Goal: Information Seeking & Learning: Learn about a topic

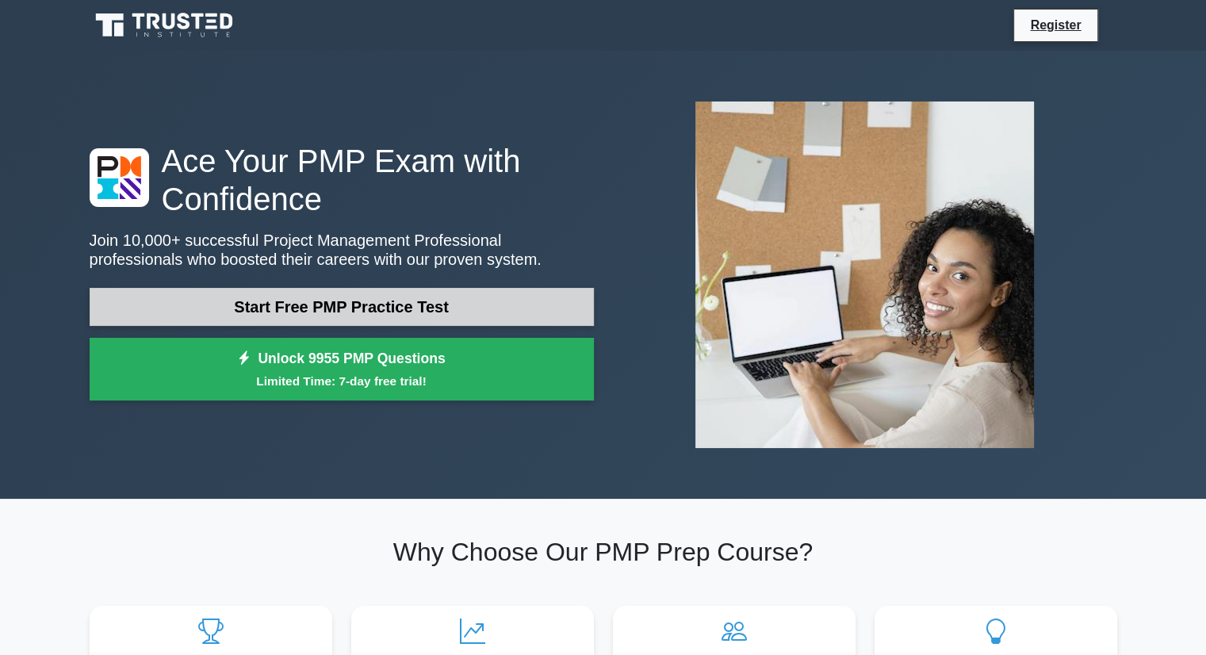
drag, startPoint x: 348, startPoint y: 313, endPoint x: 312, endPoint y: 307, distance: 37.0
click at [312, 307] on link "Start Free PMP Practice Test" at bounding box center [342, 307] width 504 height 38
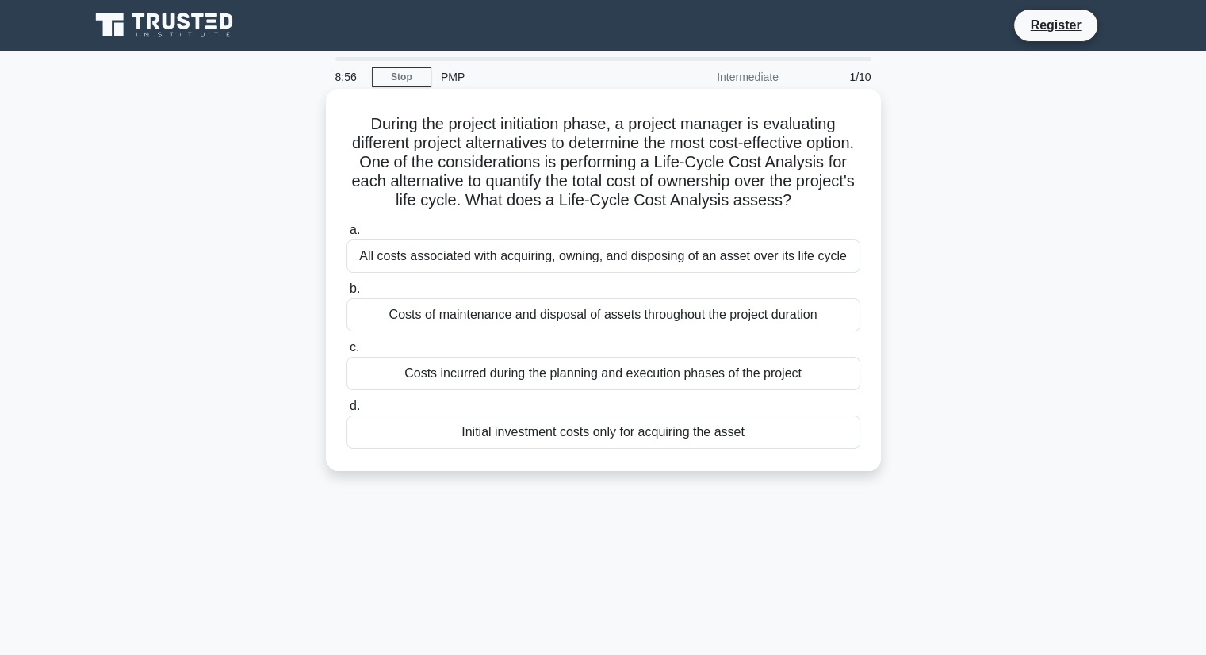
drag, startPoint x: 601, startPoint y: 451, endPoint x: 534, endPoint y: 450, distance: 67.4
click at [534, 449] on div "Initial investment costs only for acquiring the asset" at bounding box center [604, 432] width 514 height 33
click at [362, 443] on div "Initial investment costs only for acquiring the asset" at bounding box center [604, 432] width 514 height 33
click at [347, 412] on input "d. Initial investment costs only for acquiring the asset" at bounding box center [347, 406] width 0 height 10
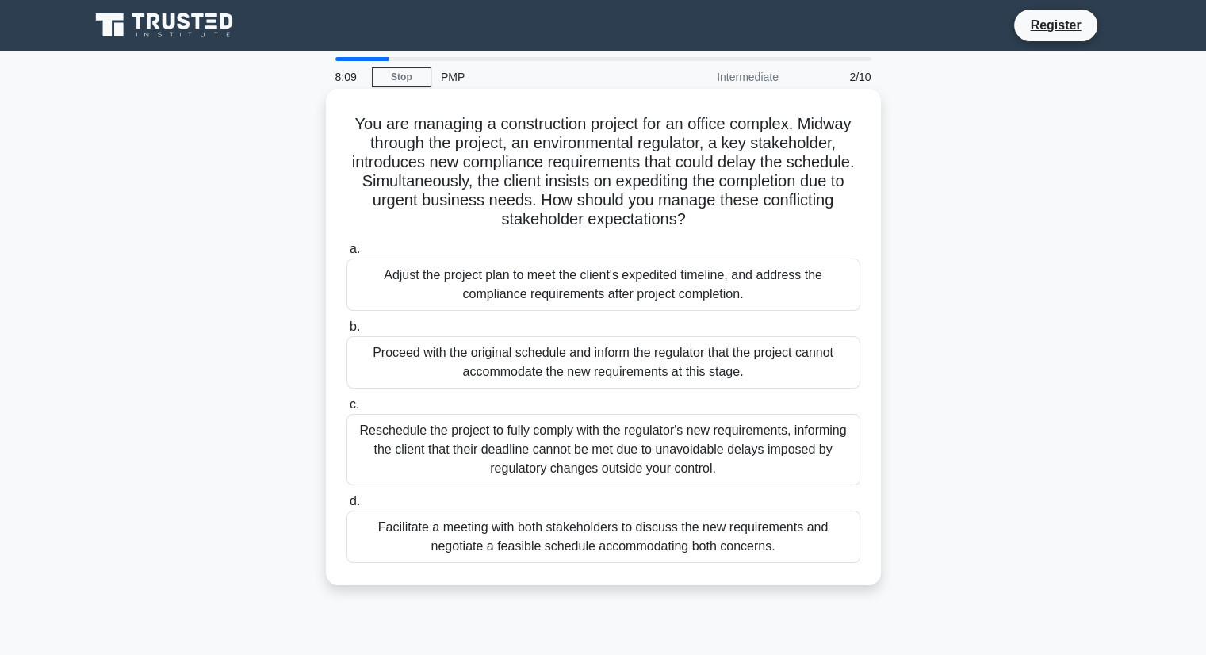
click at [526, 539] on div "Facilitate a meeting with both stakeholders to discuss the new requirements and…" at bounding box center [604, 537] width 514 height 52
click at [347, 507] on input "d. Facilitate a meeting with both stakeholders to discuss the new requirements …" at bounding box center [347, 501] width 0 height 10
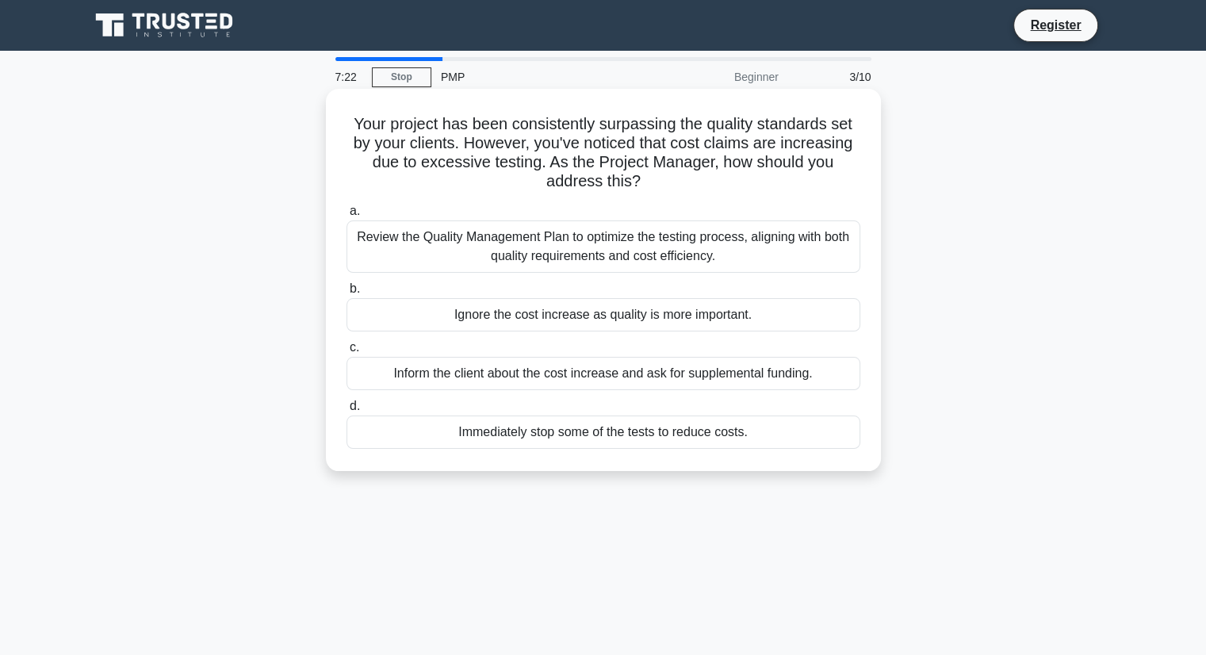
click at [559, 246] on div "Review the Quality Management Plan to optimize the testing process, aligning wi…" at bounding box center [604, 246] width 514 height 52
click at [347, 217] on input "a. Review the Quality Management Plan to optimize the testing process, aligning…" at bounding box center [347, 211] width 0 height 10
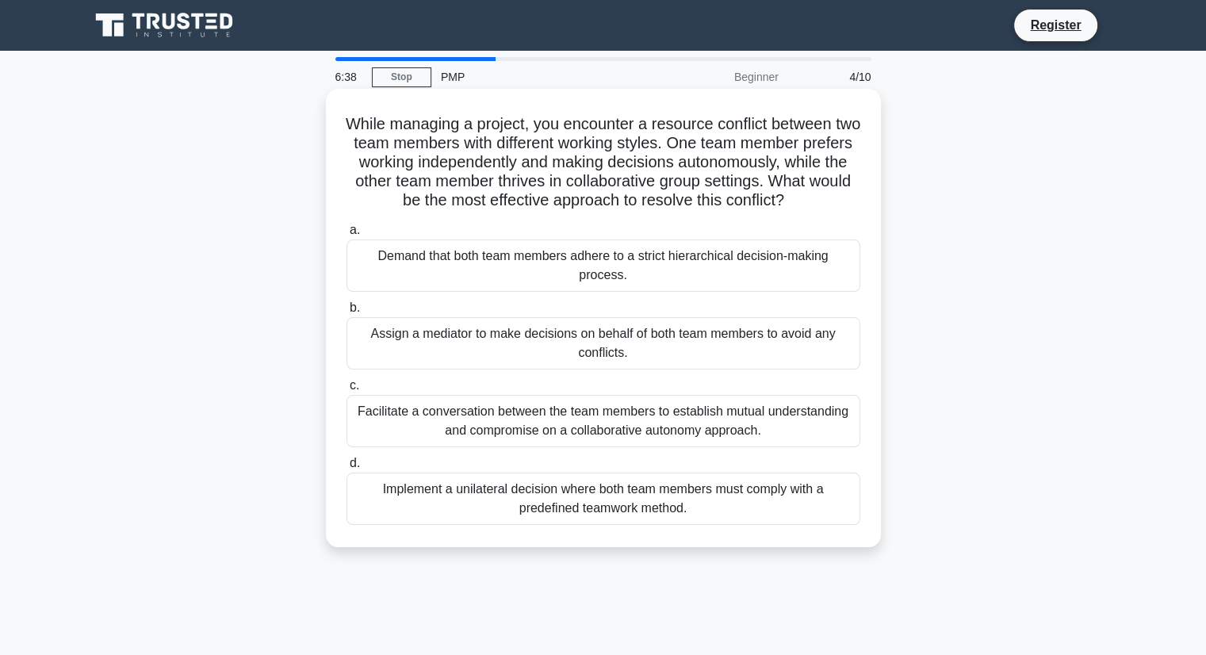
click at [623, 430] on div "Facilitate a conversation between the team members to establish mutual understa…" at bounding box center [604, 421] width 514 height 52
click at [347, 391] on input "c. Facilitate a conversation between the team members to establish mutual under…" at bounding box center [347, 386] width 0 height 10
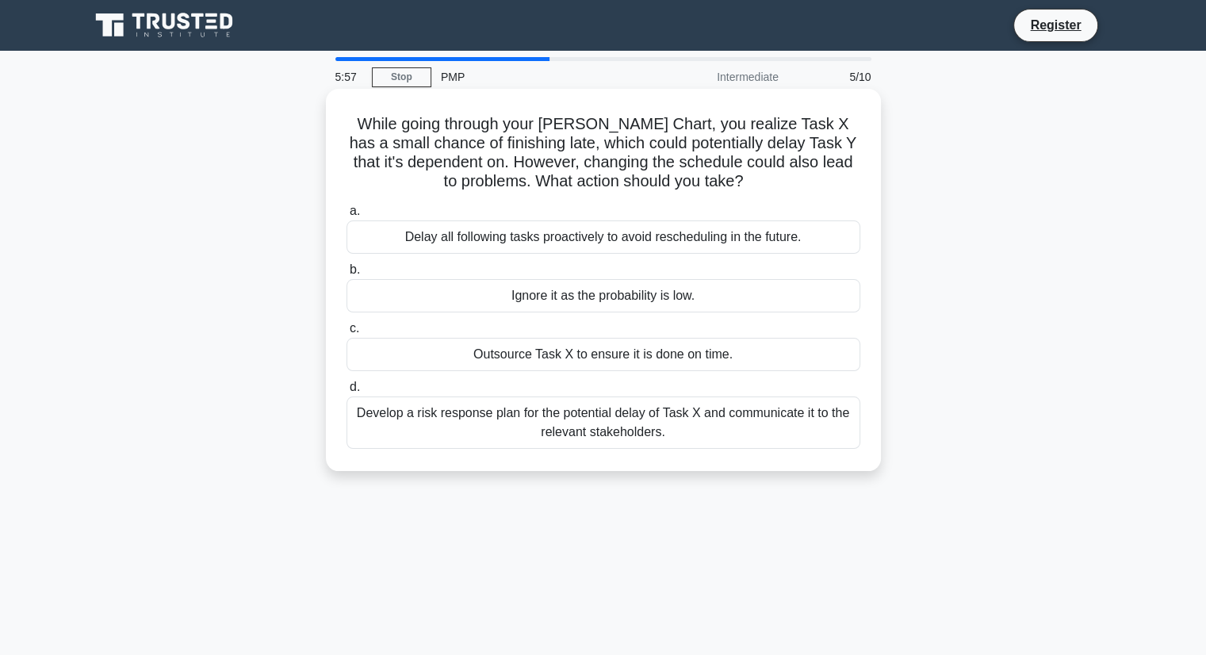
click at [609, 421] on div "Develop a risk response plan for the potential delay of Task X and communicate …" at bounding box center [604, 423] width 514 height 52
click at [347, 393] on input "d. Develop a risk response plan for the potential delay of Task X and communica…" at bounding box center [347, 387] width 0 height 10
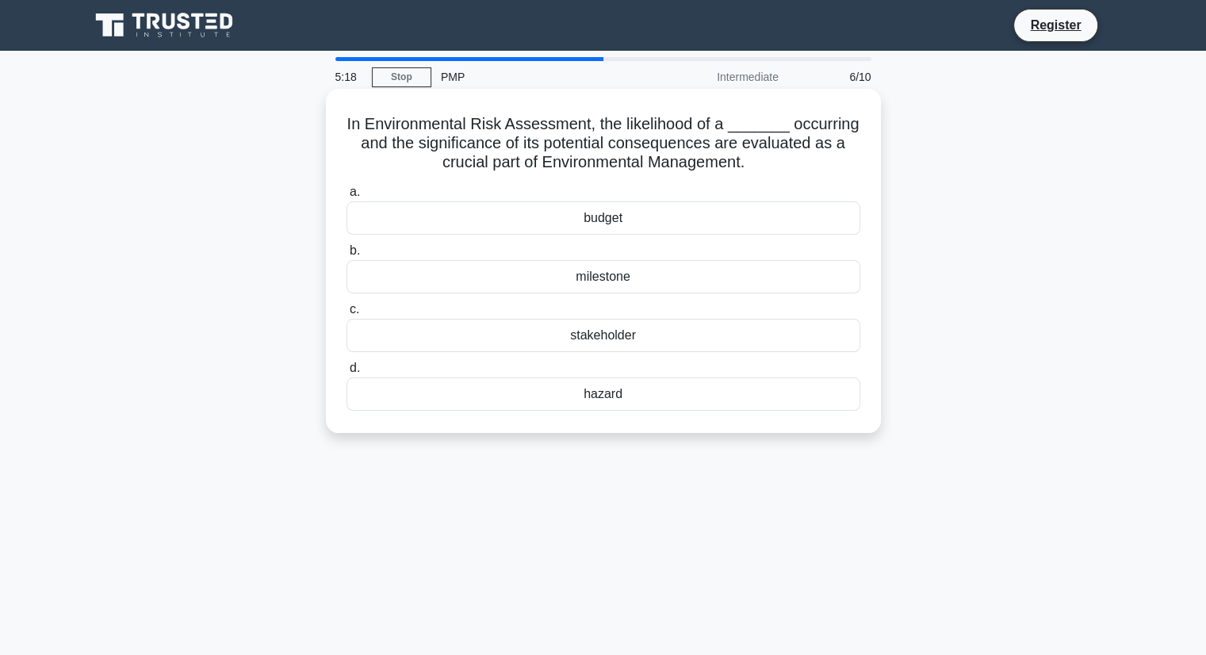
drag, startPoint x: 352, startPoint y: 125, endPoint x: 776, endPoint y: 166, distance: 426.3
click at [776, 166] on h5 "In Environmental Risk Assessment, the likelihood of a _______ occurring and the…" at bounding box center [603, 143] width 517 height 59
copy h5 "In Environmental Risk Assessment, the likelihood of a _______ occurring and the…"
click at [612, 396] on div "hazard" at bounding box center [604, 394] width 514 height 33
click at [347, 374] on input "d. hazard" at bounding box center [347, 368] width 0 height 10
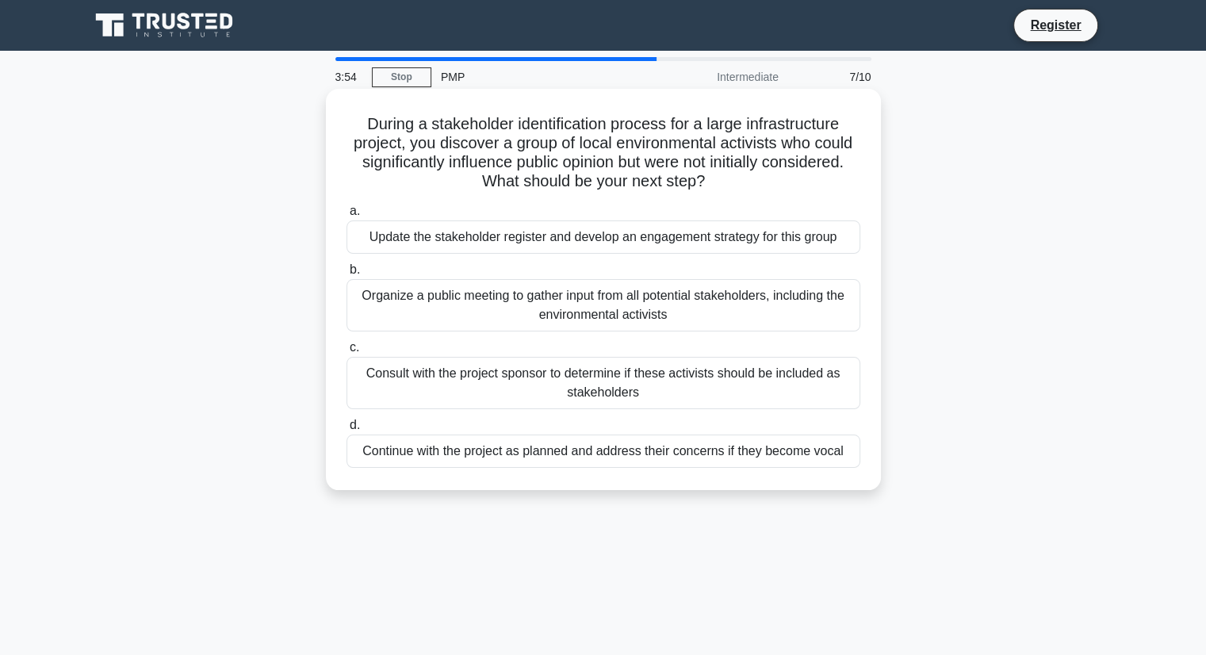
click at [573, 309] on div "Organize a public meeting to gather input from all potential stakeholders, incl…" at bounding box center [604, 305] width 514 height 52
click at [347, 275] on input "b. Organize a public meeting to gather input from all potential stakeholders, i…" at bounding box center [347, 270] width 0 height 10
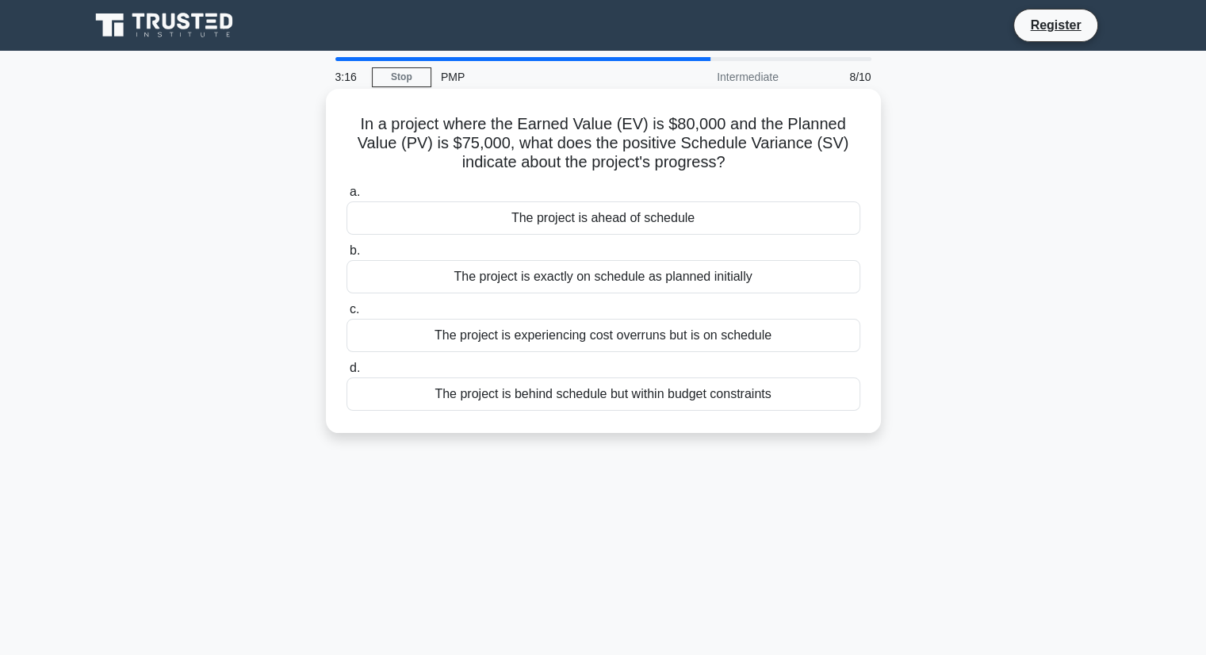
click at [596, 214] on div "The project is ahead of schedule" at bounding box center [604, 217] width 514 height 33
click at [347, 197] on input "a. The project is ahead of schedule" at bounding box center [347, 192] width 0 height 10
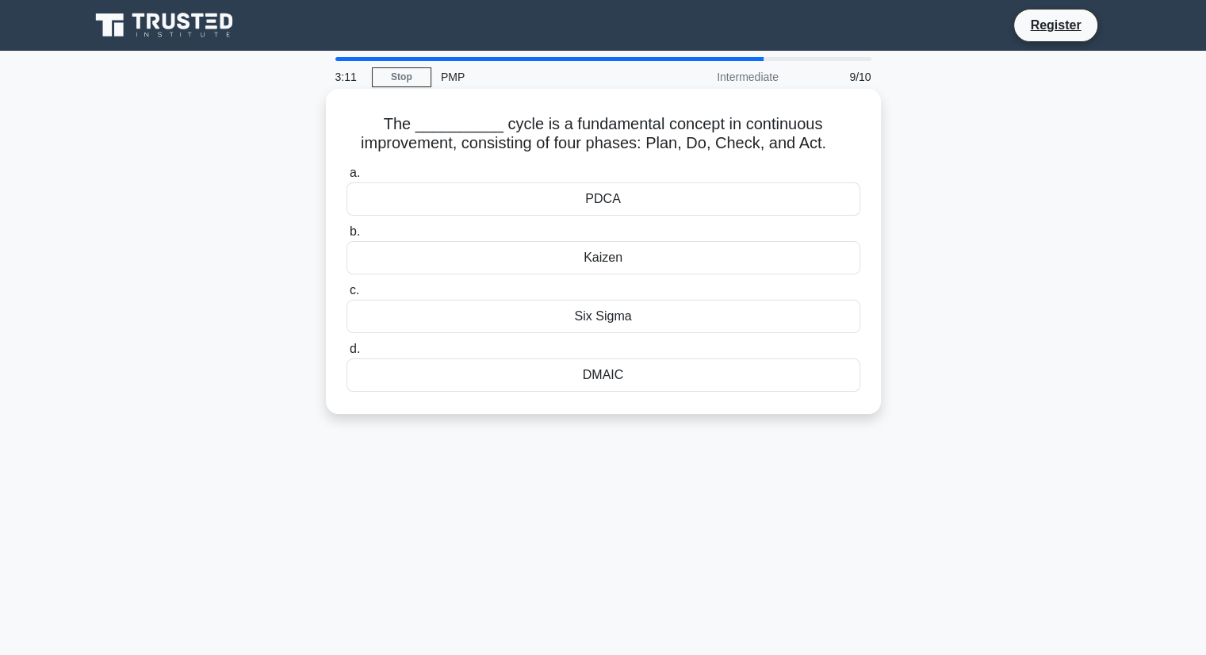
click at [611, 321] on div "Six Sigma" at bounding box center [604, 316] width 514 height 33
click at [347, 296] on input "c. Six Sigma" at bounding box center [347, 291] width 0 height 10
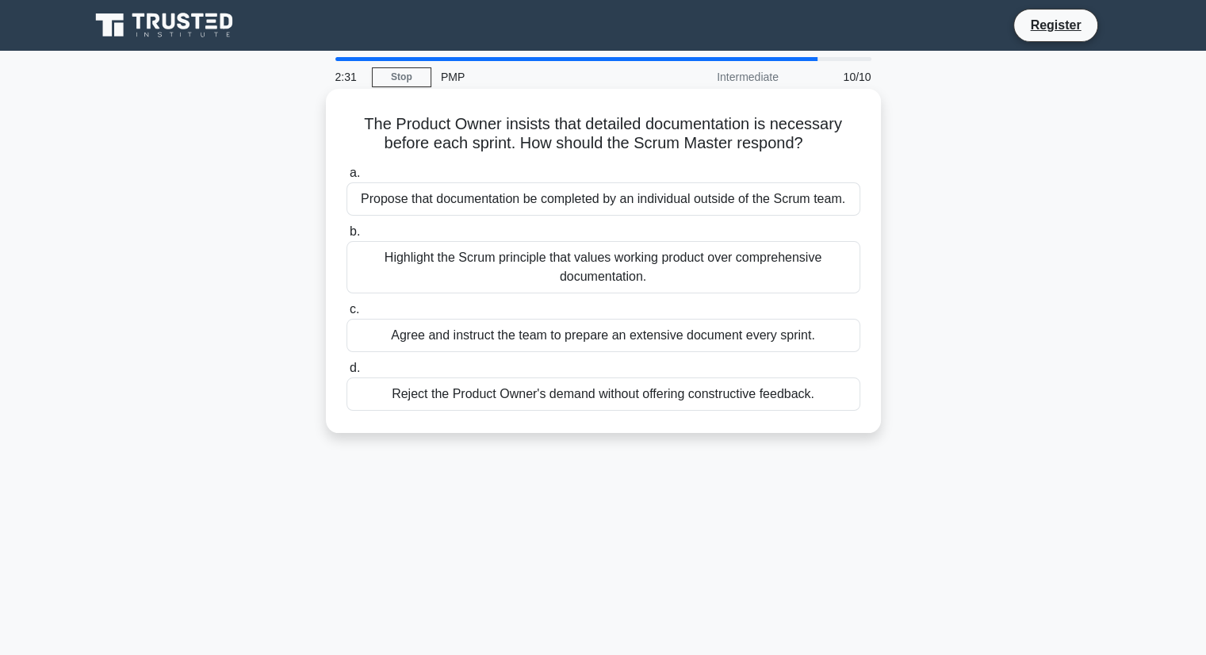
click at [485, 393] on div "Reject the Product Owner's demand without offering constructive feedback." at bounding box center [604, 394] width 514 height 33
click at [347, 374] on input "d. Reject the Product Owner's demand without offering constructive feedback." at bounding box center [347, 368] width 0 height 10
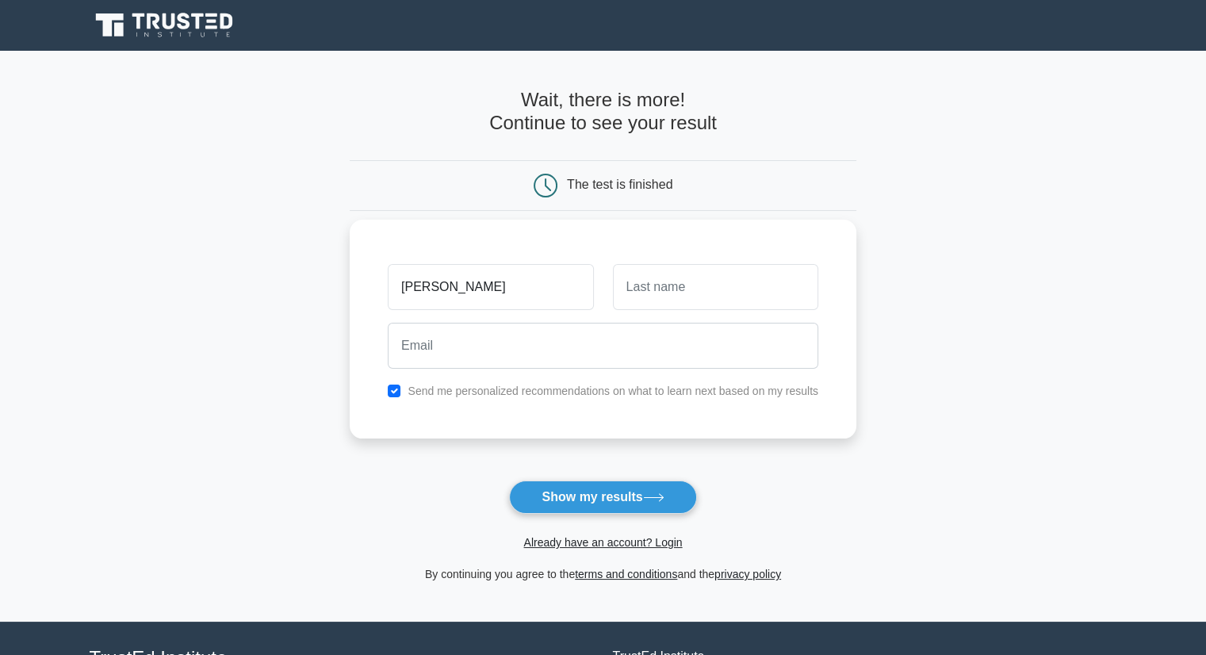
type input "Pavel"
click at [684, 281] on input "text" at bounding box center [715, 287] width 205 height 46
type input "Markov"
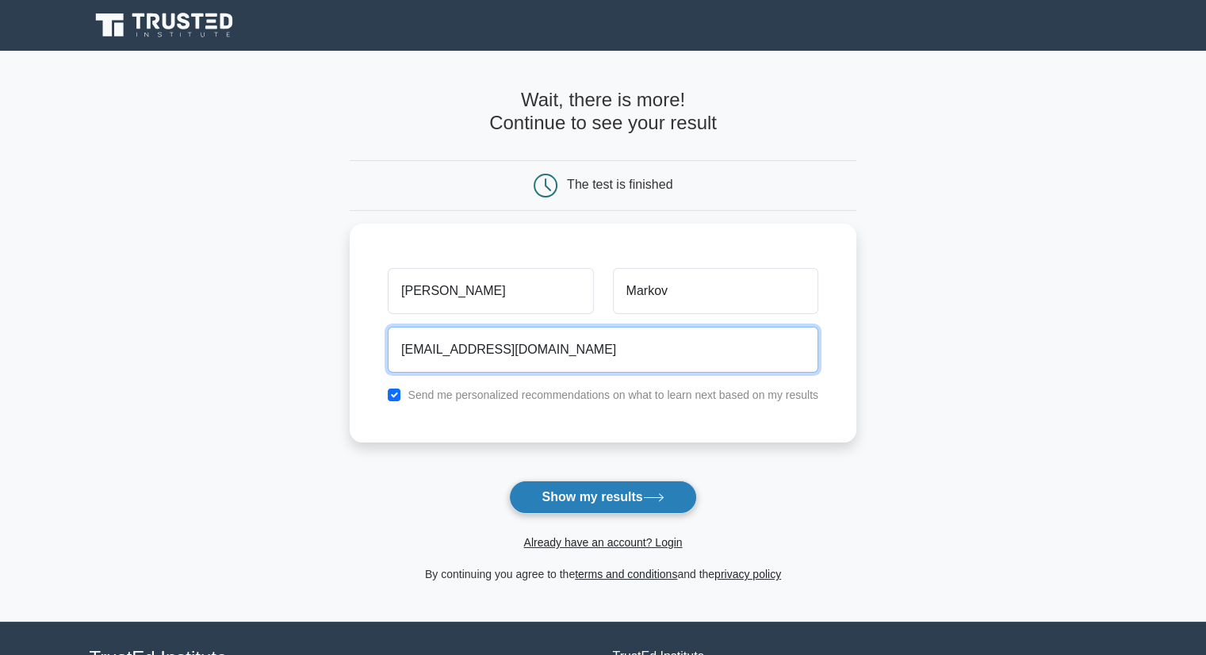
type input "pm_ls11@abv.bg"
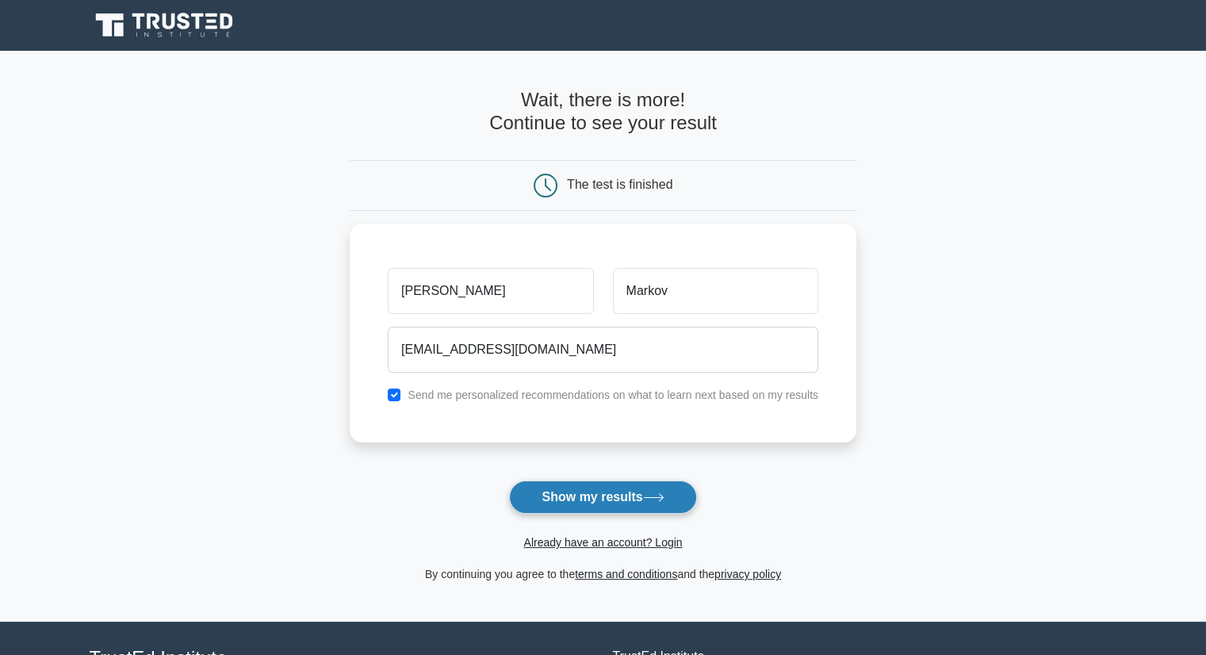
click at [615, 493] on button "Show my results" at bounding box center [602, 497] width 187 height 33
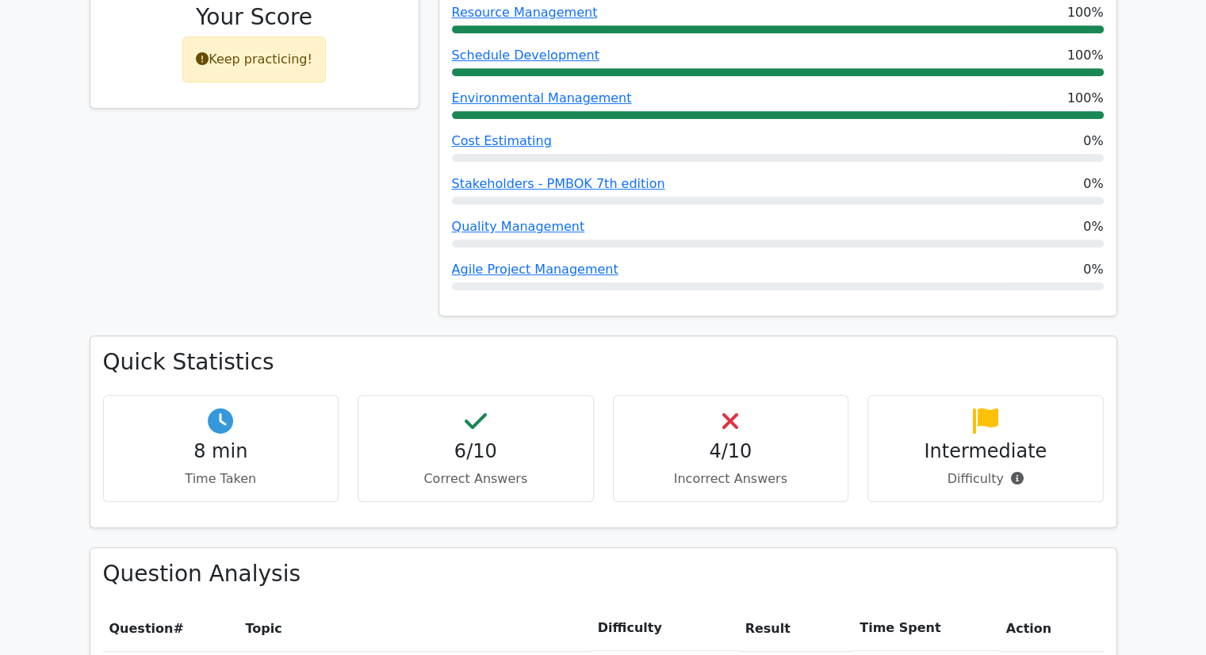
scroll to position [738, 0]
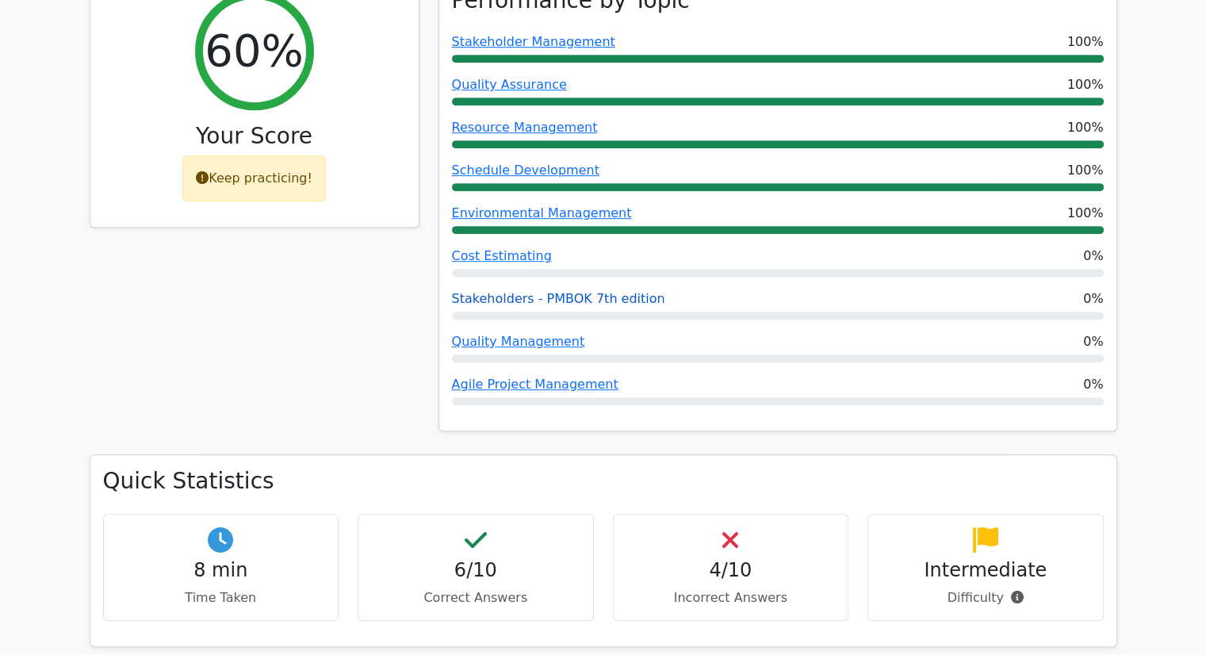
click at [556, 291] on link "Stakeholders - PMBOK 7th edition" at bounding box center [558, 298] width 213 height 15
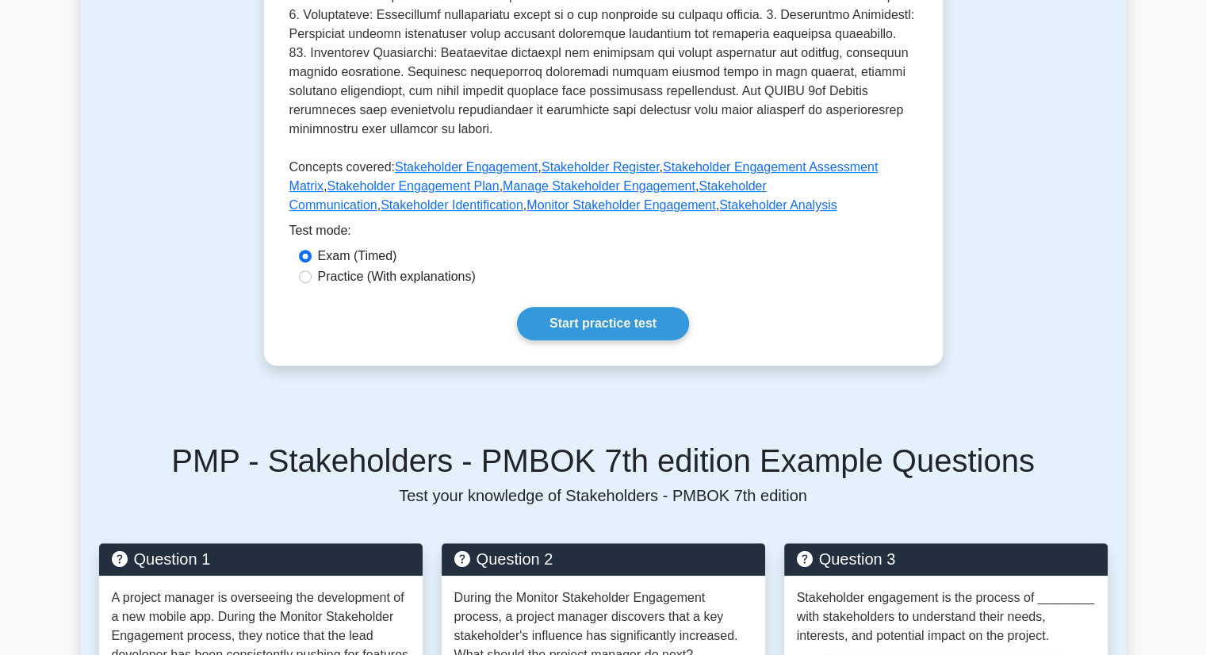
scroll to position [638, 0]
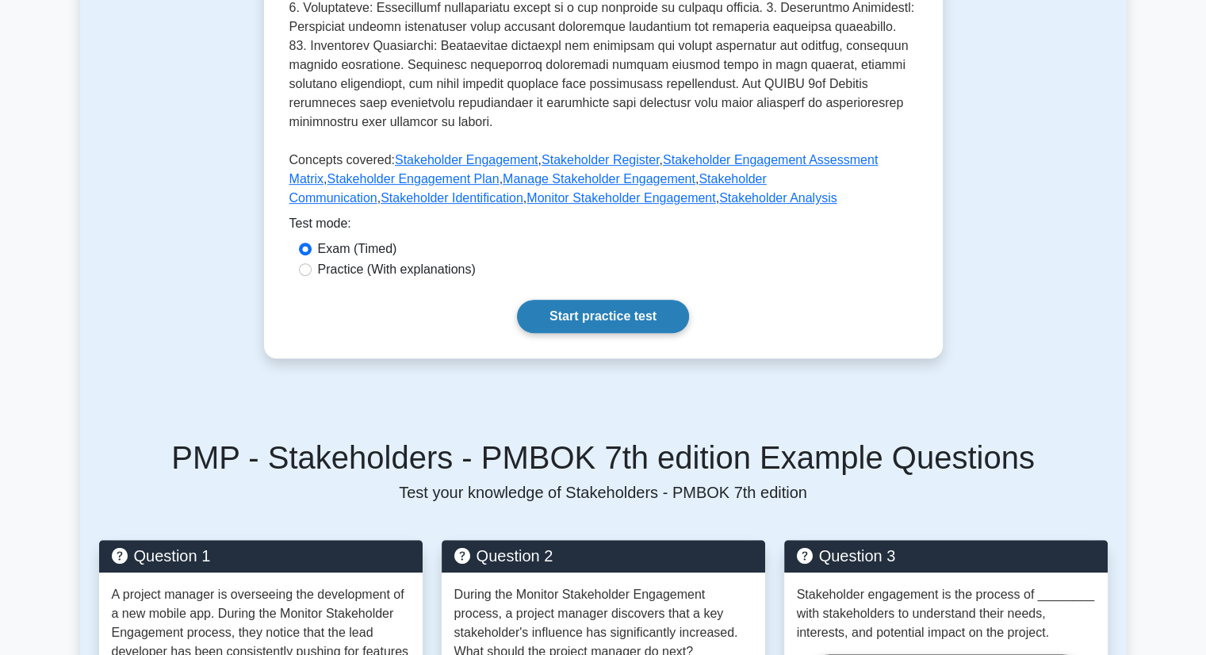
click at [602, 311] on link "Start practice test" at bounding box center [603, 316] width 172 height 33
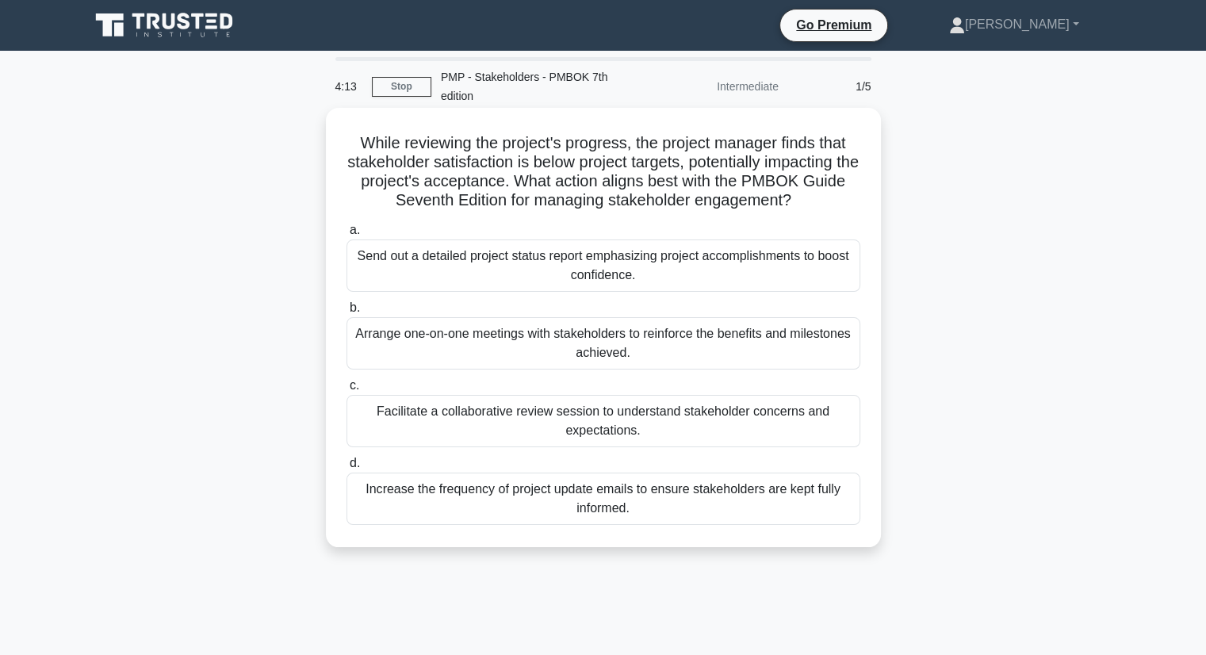
click at [630, 429] on div "Facilitate a collaborative review session to understand stakeholder concerns an…" at bounding box center [604, 421] width 514 height 52
click at [347, 391] on input "c. Facilitate a collaborative review session to understand stakeholder concerns…" at bounding box center [347, 386] width 0 height 10
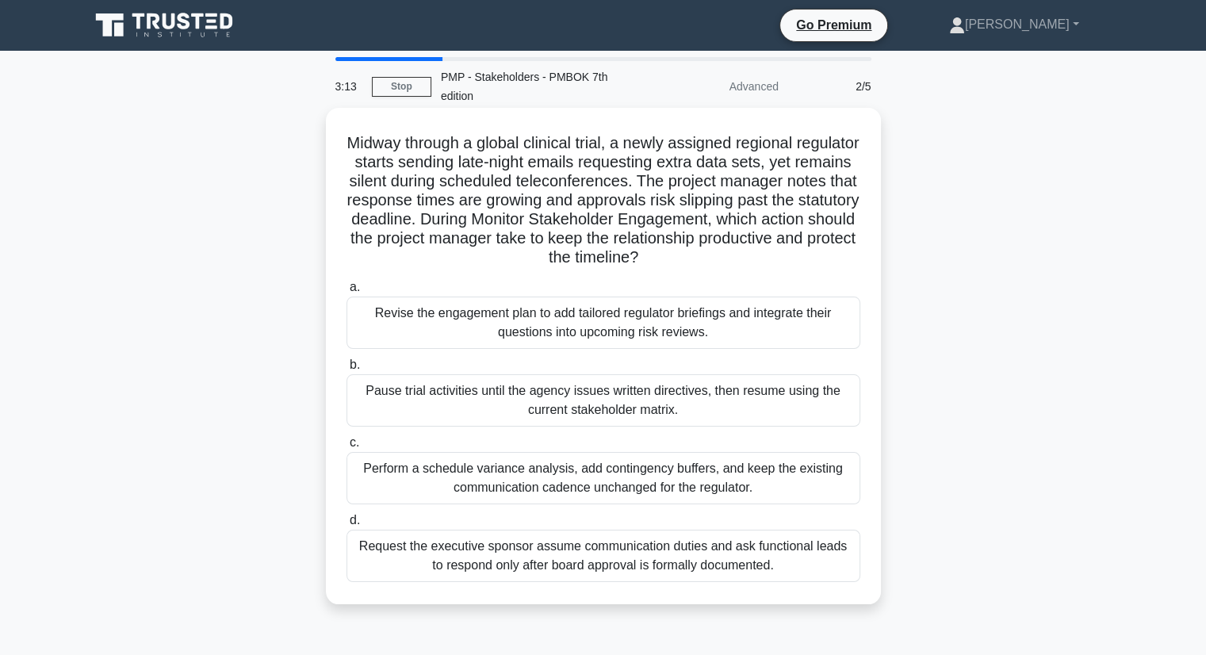
click at [665, 484] on div "Perform a schedule variance analysis, add contingency buffers, and keep the exi…" at bounding box center [604, 478] width 514 height 52
click at [347, 448] on input "c. Perform a schedule variance analysis, add contingency buffers, and keep the …" at bounding box center [347, 443] width 0 height 10
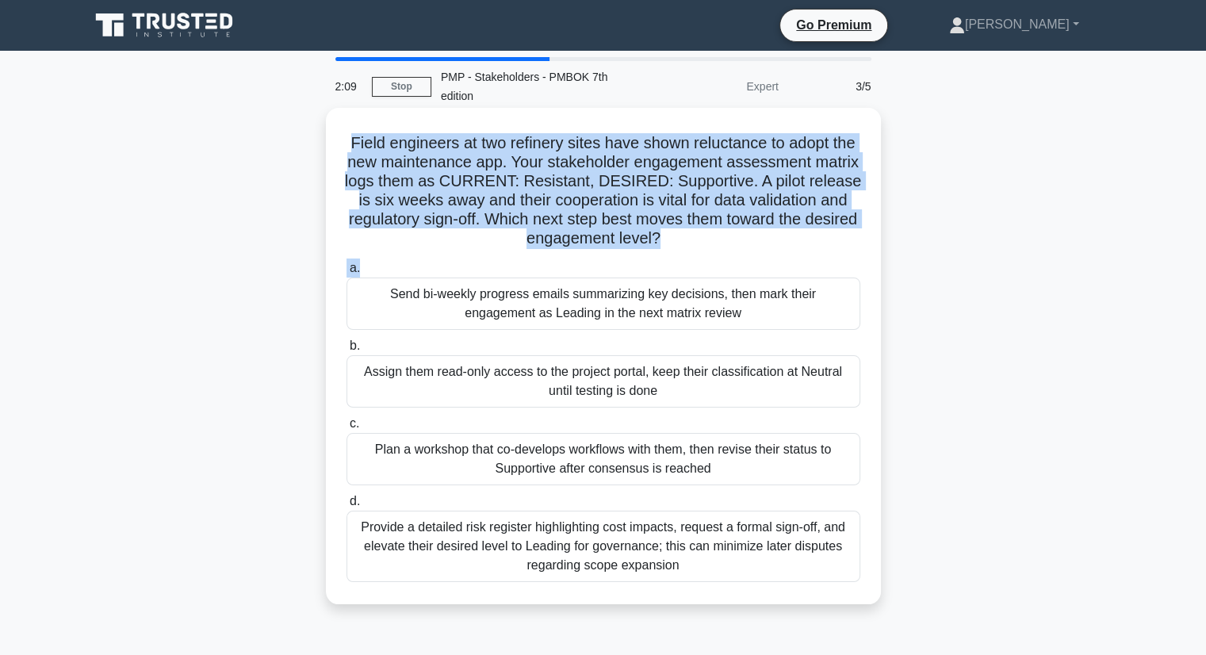
drag, startPoint x: 357, startPoint y: 138, endPoint x: 739, endPoint y: 253, distance: 399.2
click at [739, 253] on div "Field engineers at two refinery sites have shown reluctance to adopt the new ma…" at bounding box center [603, 356] width 542 height 484
copy div "Field engineers at two refinery sites have shown reluctance to adopt the new ma…"
click at [777, 248] on h5 "Field engineers at two refinery sites have shown reluctance to adopt the new ma…" at bounding box center [603, 191] width 517 height 116
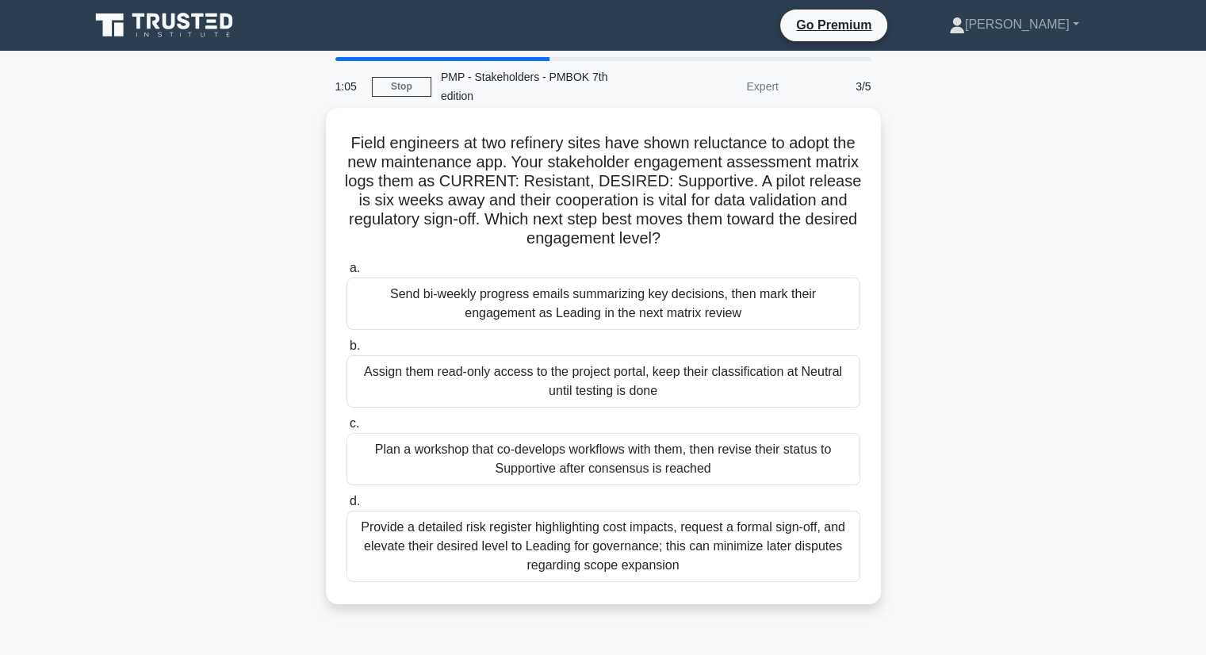
click at [635, 467] on div "Plan a workshop that co-develops workflows with them, then revise their status …" at bounding box center [604, 459] width 514 height 52
click at [347, 429] on input "c. Plan a workshop that co-develops workflows with them, then revise their stat…" at bounding box center [347, 424] width 0 height 10
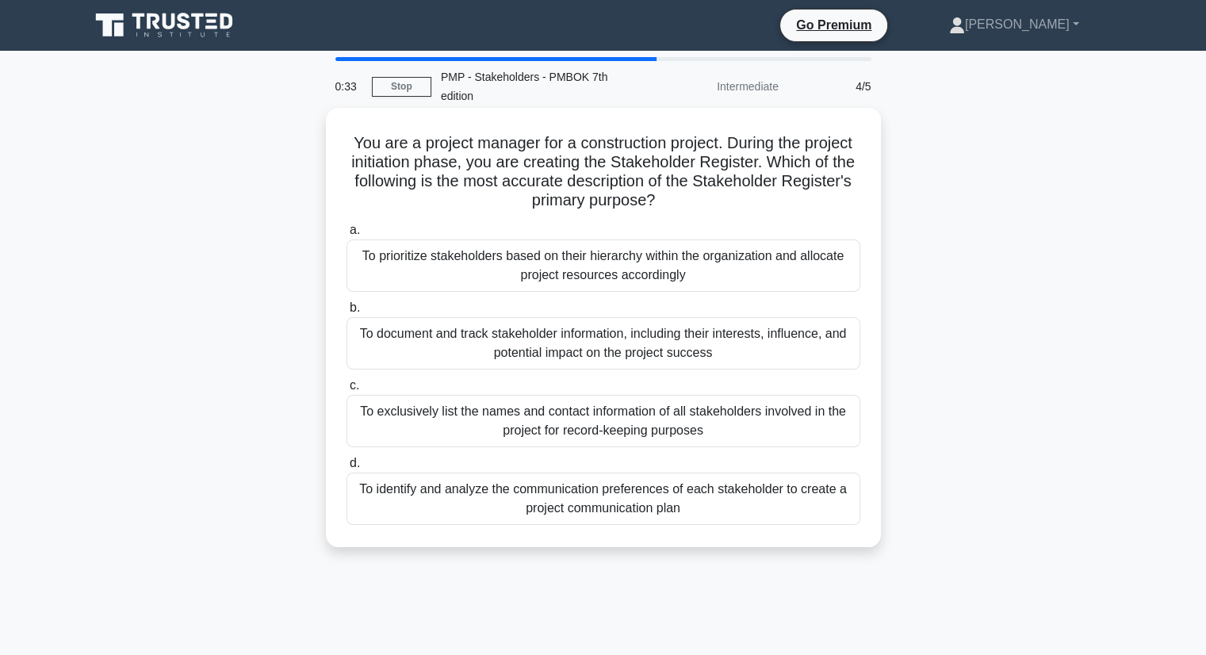
click at [693, 502] on div "To identify and analyze the communication preferences of each stakeholder to cr…" at bounding box center [604, 499] width 514 height 52
click at [347, 469] on input "d. To identify and analyze the communication preferences of each stakeholder to…" at bounding box center [347, 463] width 0 height 10
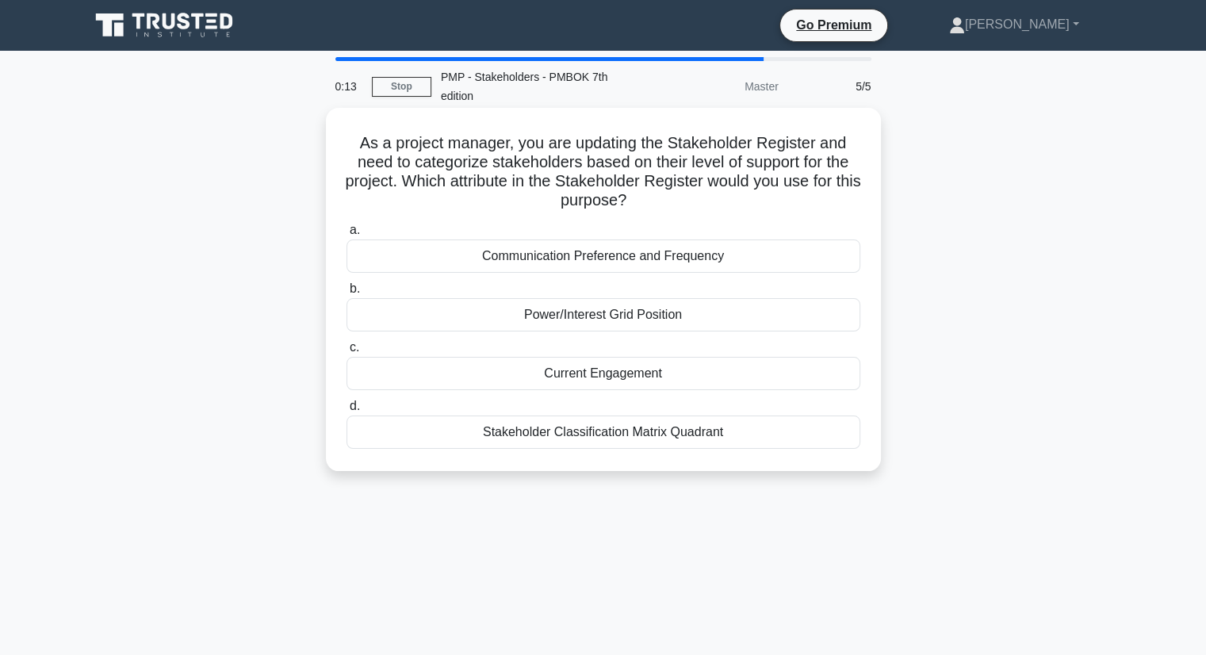
click at [607, 261] on div "Communication Preference and Frequency" at bounding box center [604, 256] width 514 height 33
click at [347, 236] on input "a. Communication Preference and Frequency" at bounding box center [347, 230] width 0 height 10
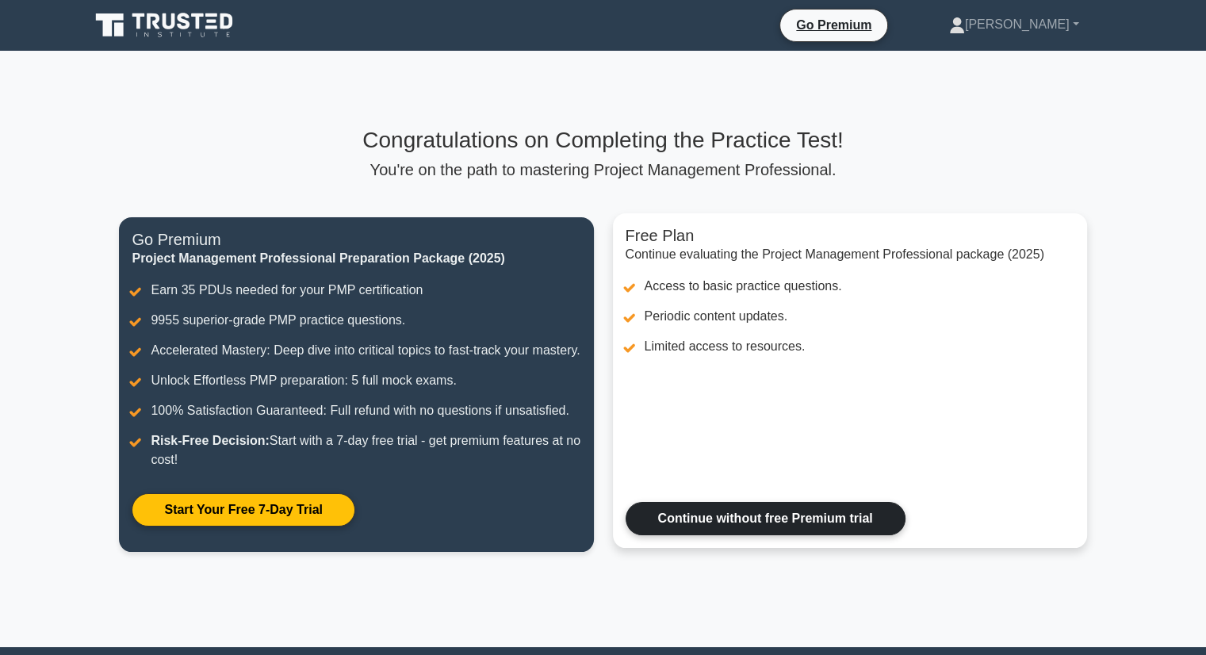
click at [734, 502] on link "Continue without free Premium trial" at bounding box center [766, 518] width 280 height 33
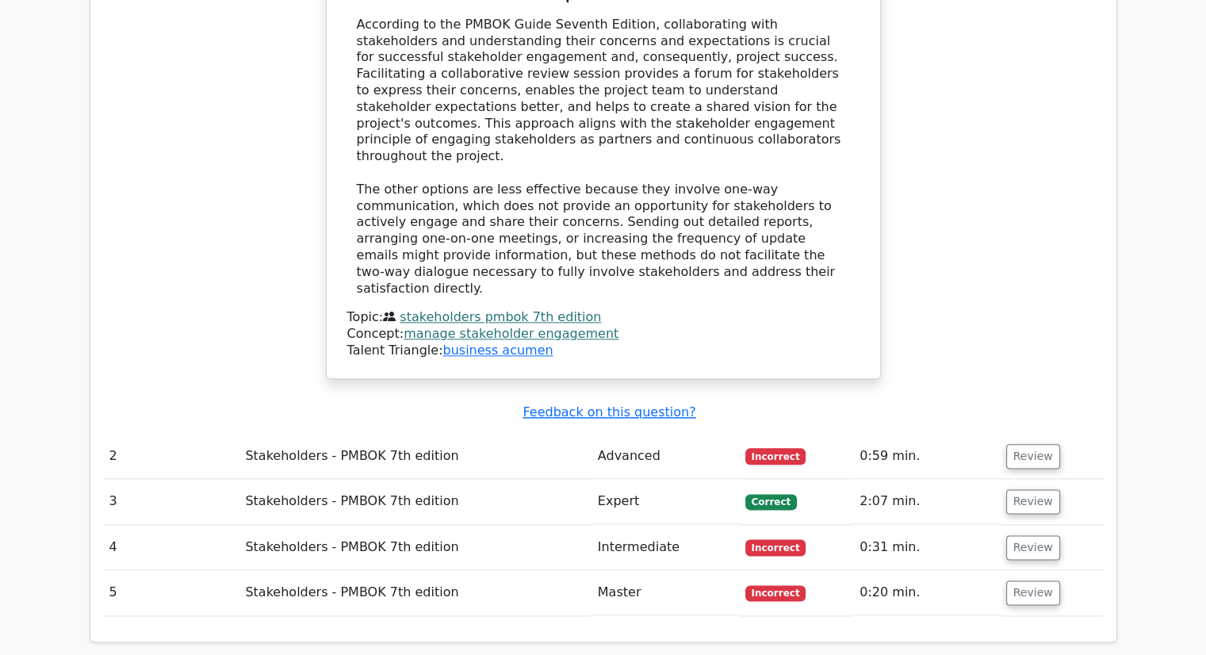
scroll to position [1777, 0]
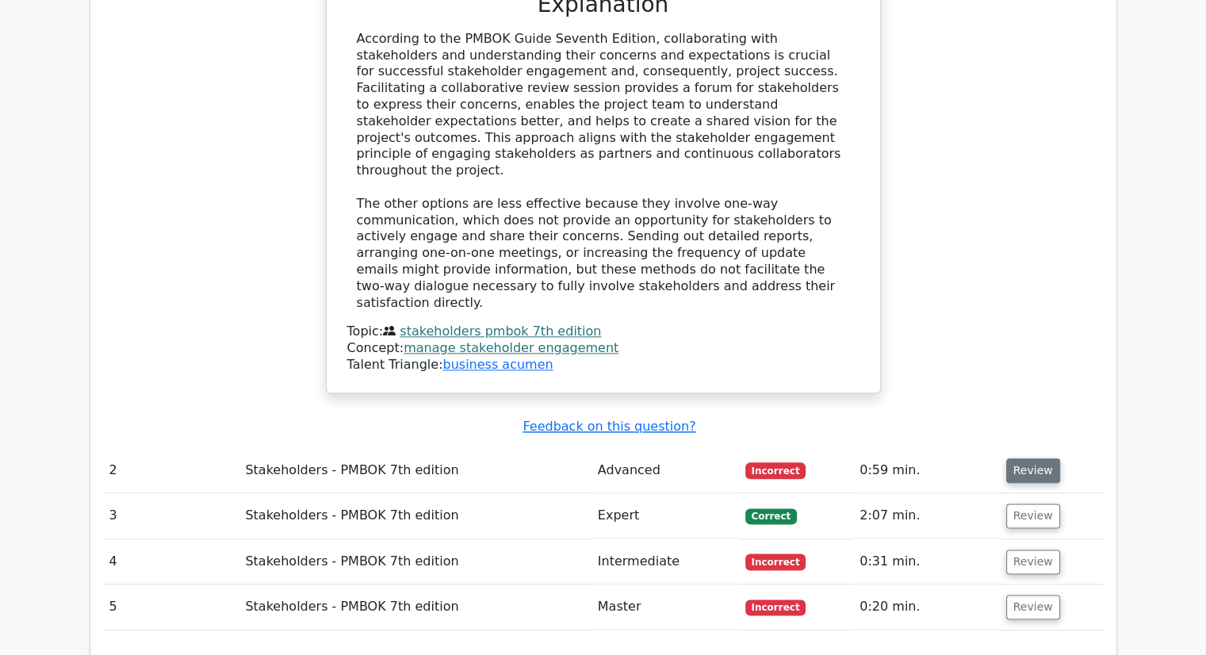
click at [1029, 458] on button "Review" at bounding box center [1033, 470] width 54 height 25
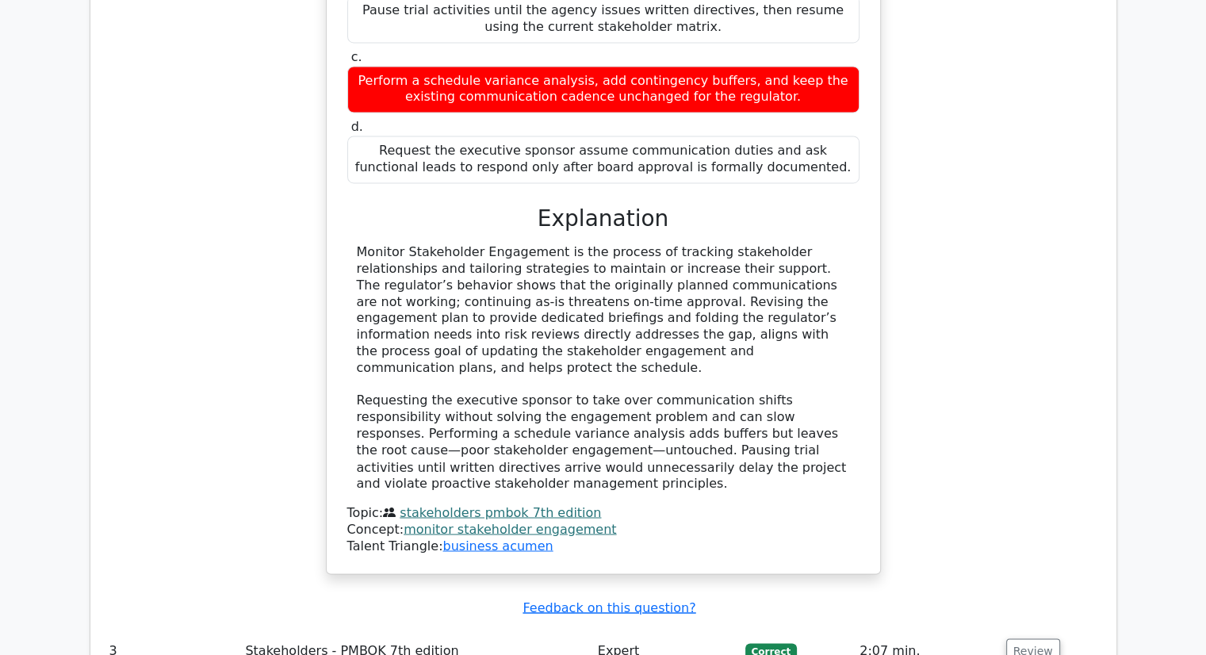
scroll to position [2582, 0]
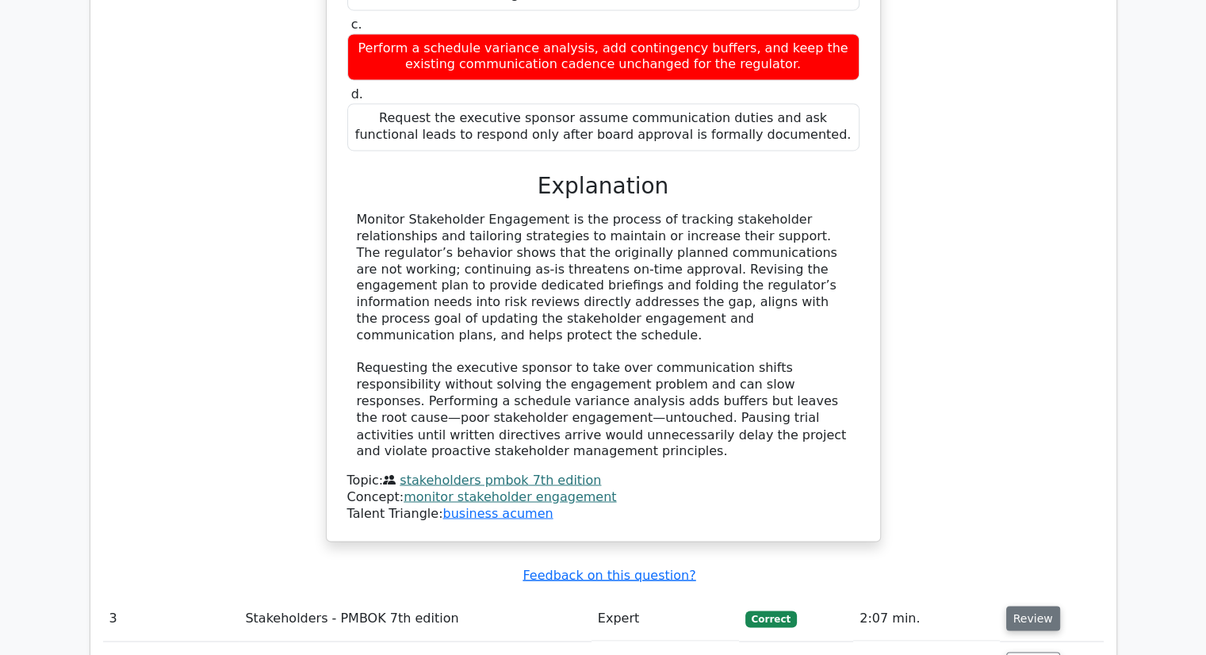
click at [1029, 606] on button "Review" at bounding box center [1033, 618] width 54 height 25
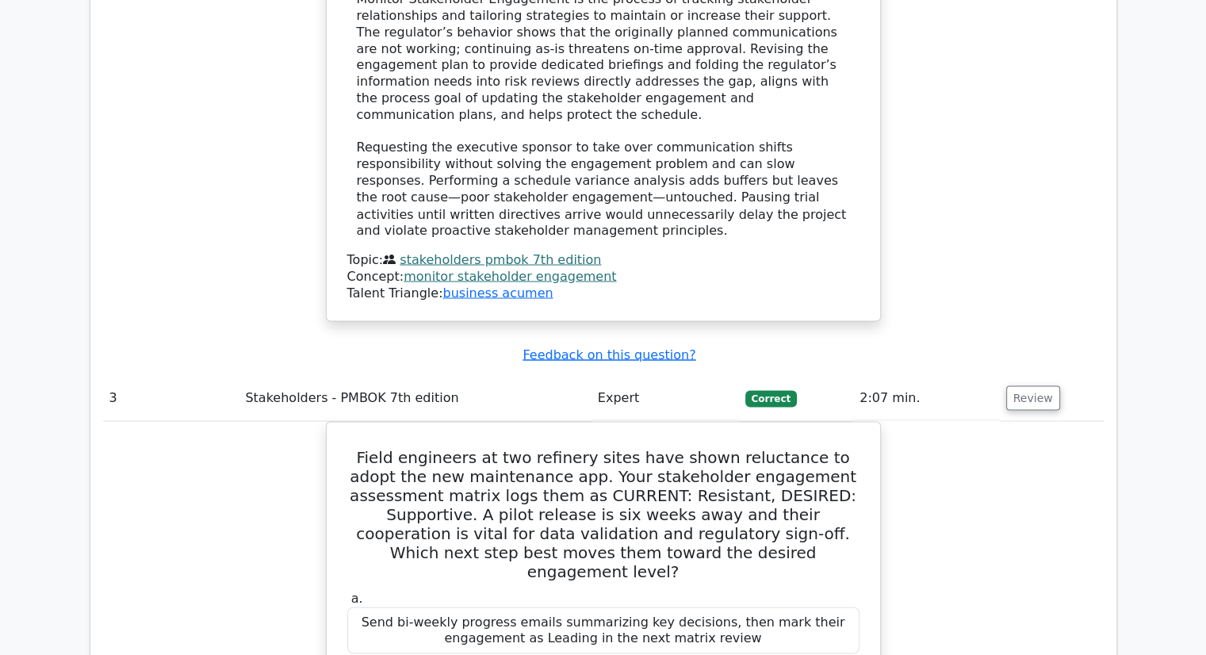
scroll to position [2812, 0]
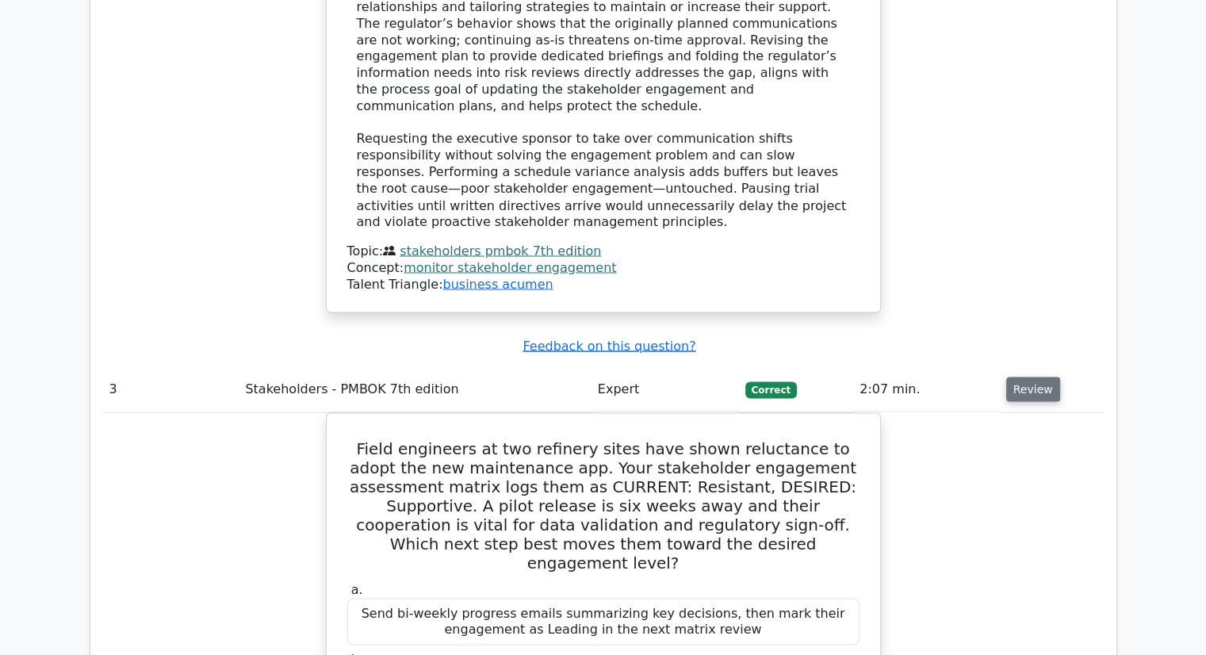
click at [1021, 377] on button "Review" at bounding box center [1033, 389] width 54 height 25
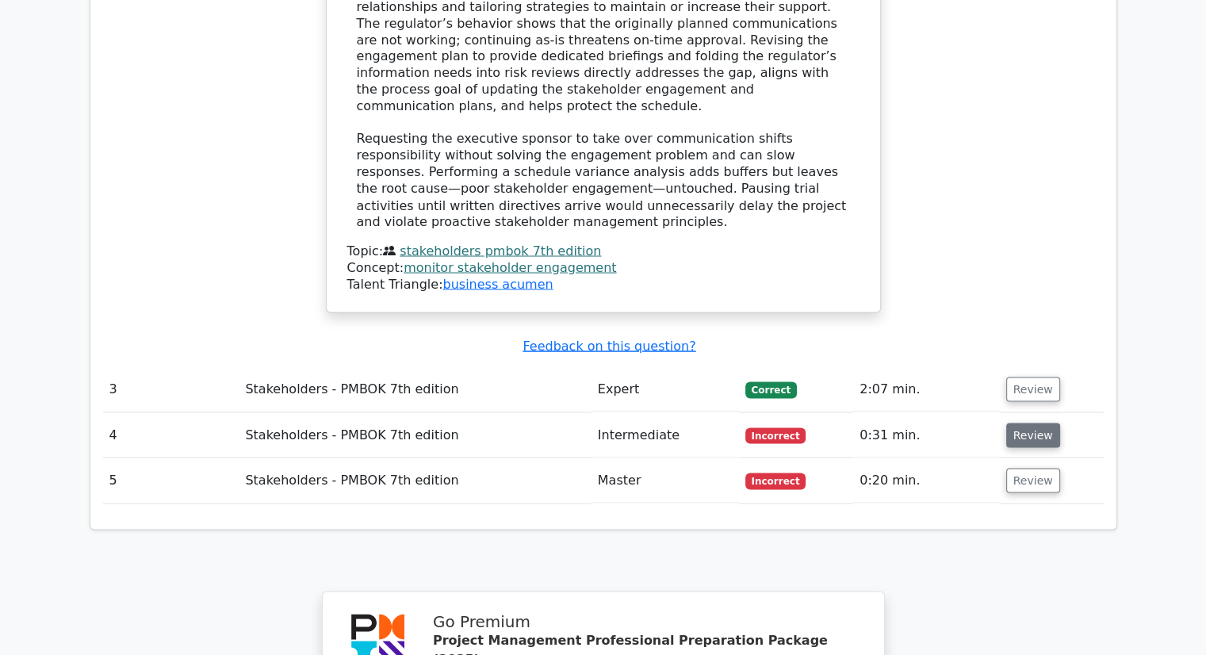
click at [1025, 423] on button "Review" at bounding box center [1033, 435] width 54 height 25
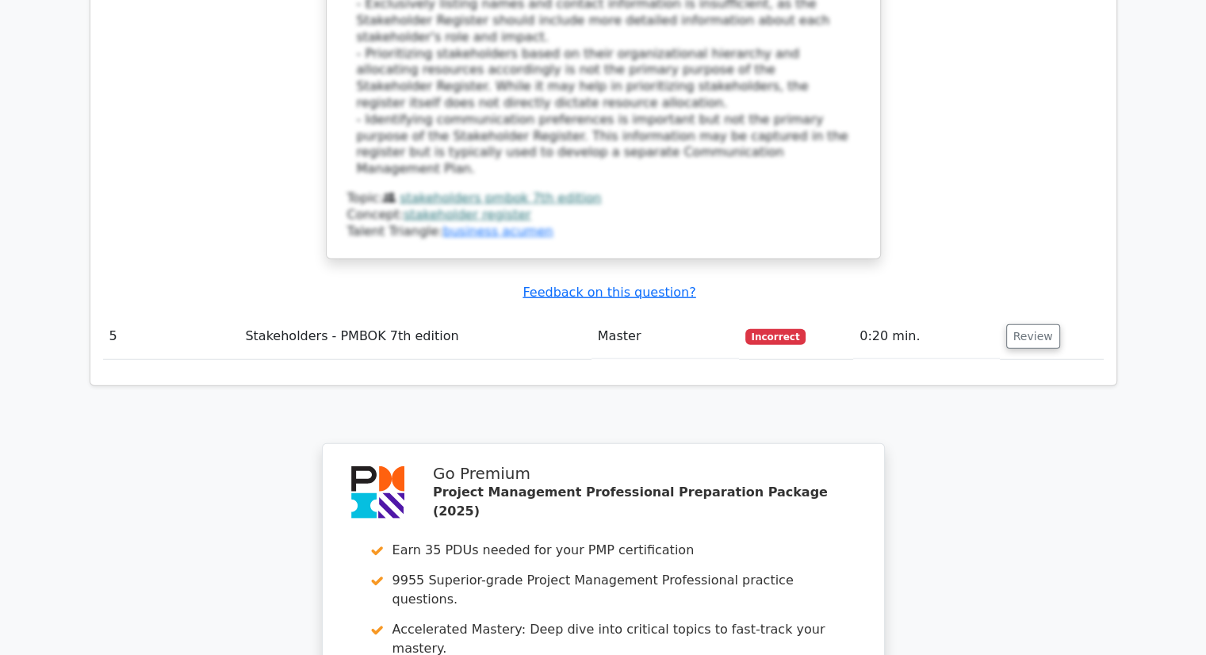
scroll to position [3892, 0]
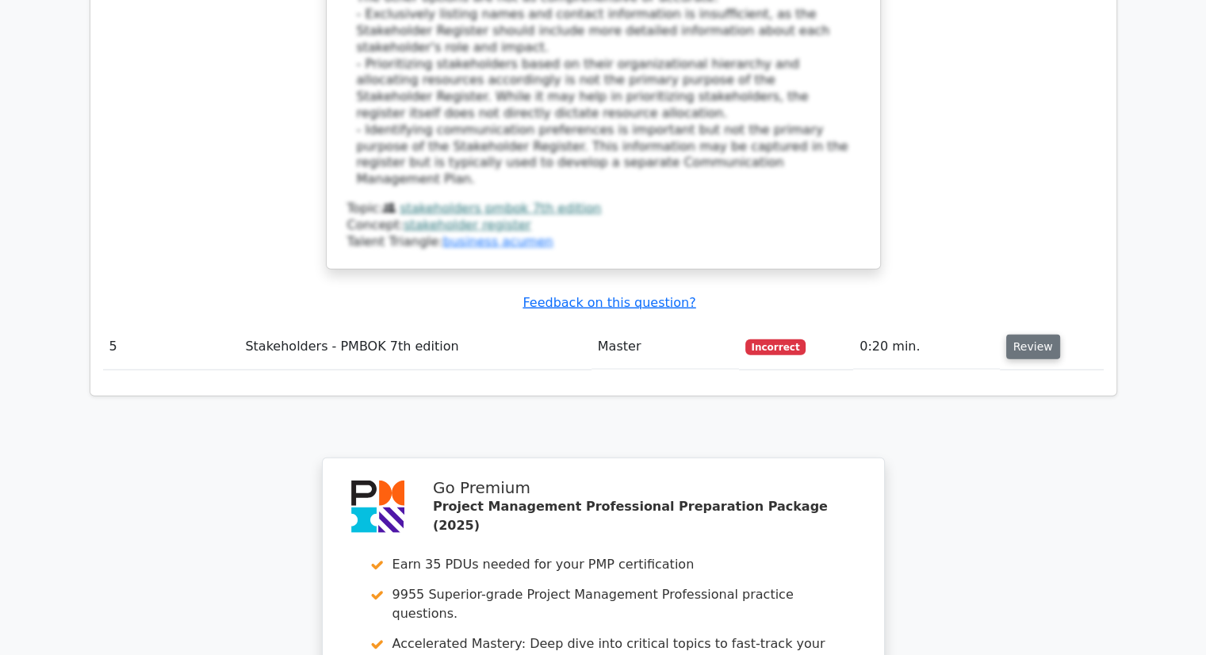
click at [1029, 335] on button "Review" at bounding box center [1033, 347] width 54 height 25
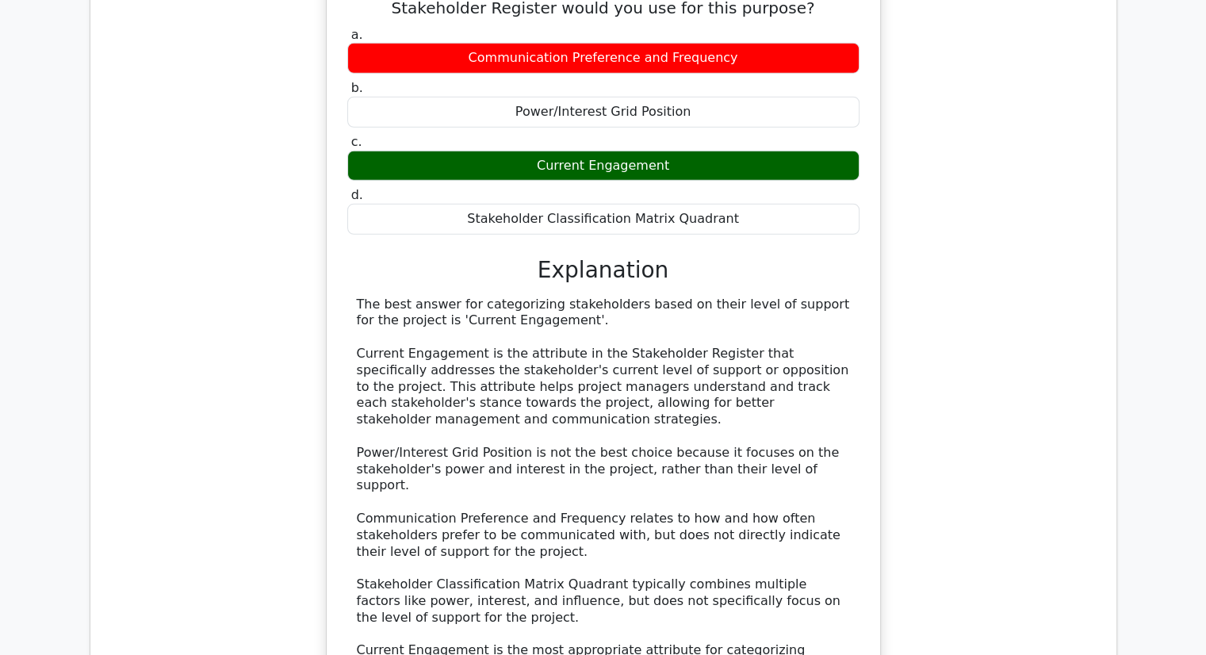
scroll to position [4356, 0]
